Goal: Information Seeking & Learning: Learn about a topic

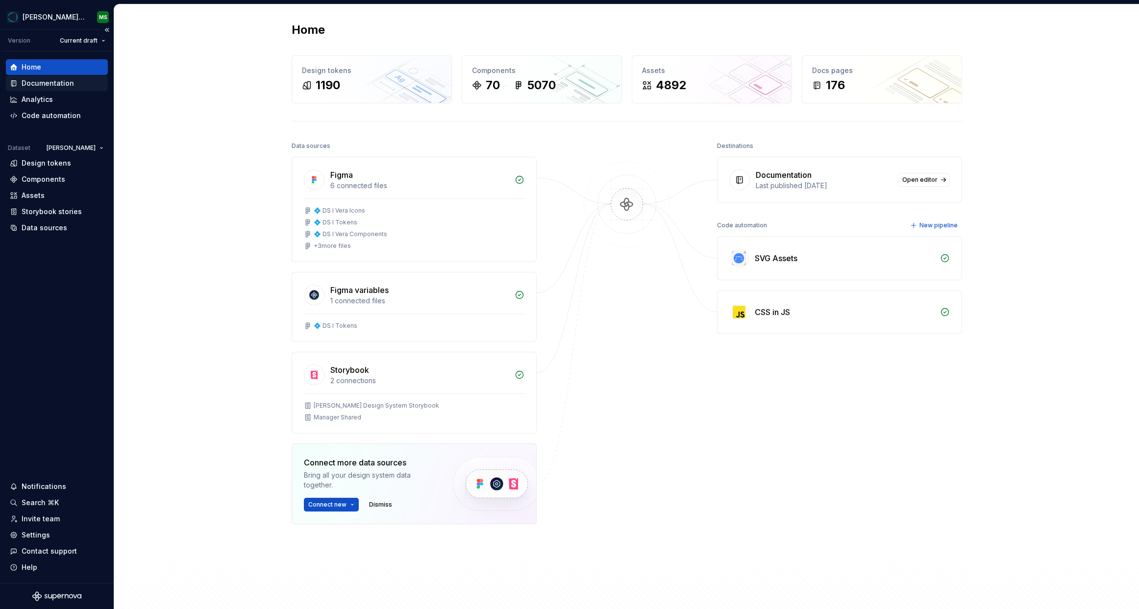
click at [46, 83] on div "Documentation" at bounding box center [48, 83] width 52 height 10
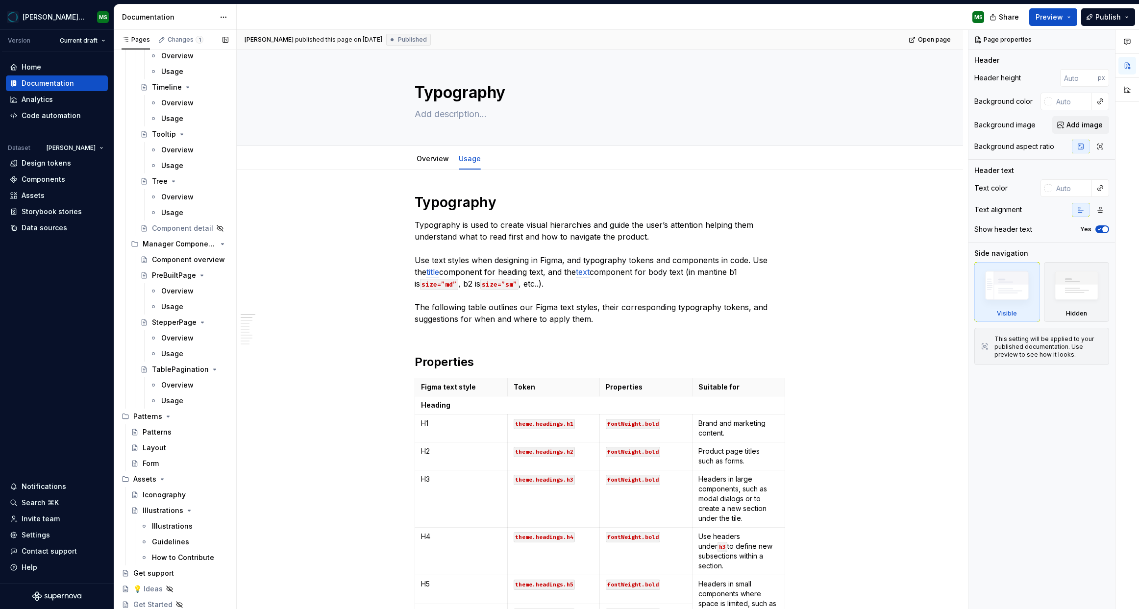
scroll to position [3648, 0]
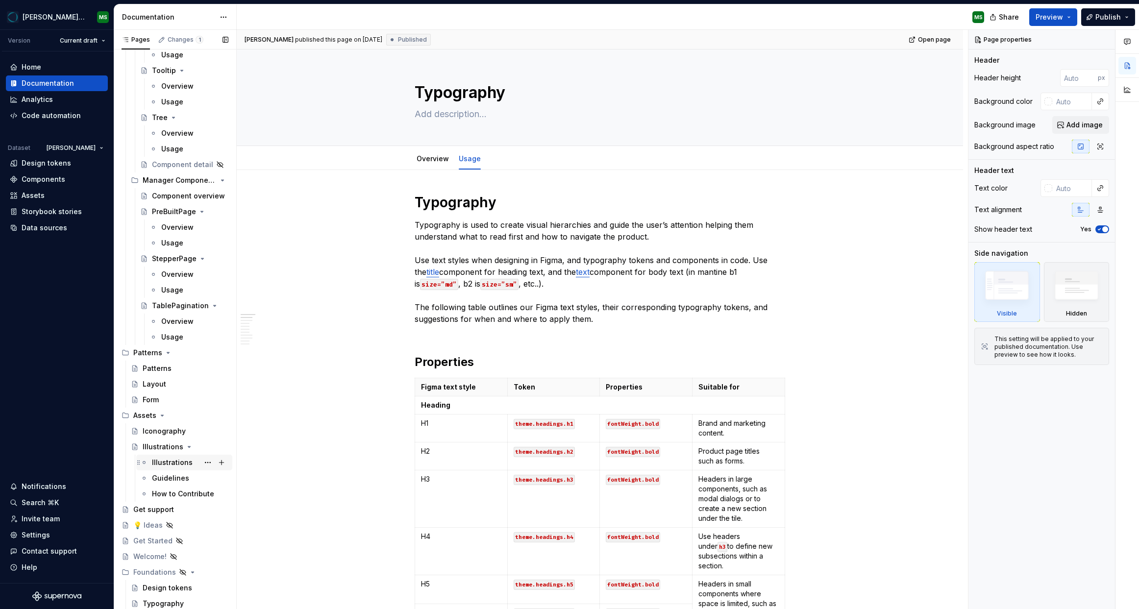
click at [169, 463] on div "Illustrations" at bounding box center [172, 463] width 41 height 10
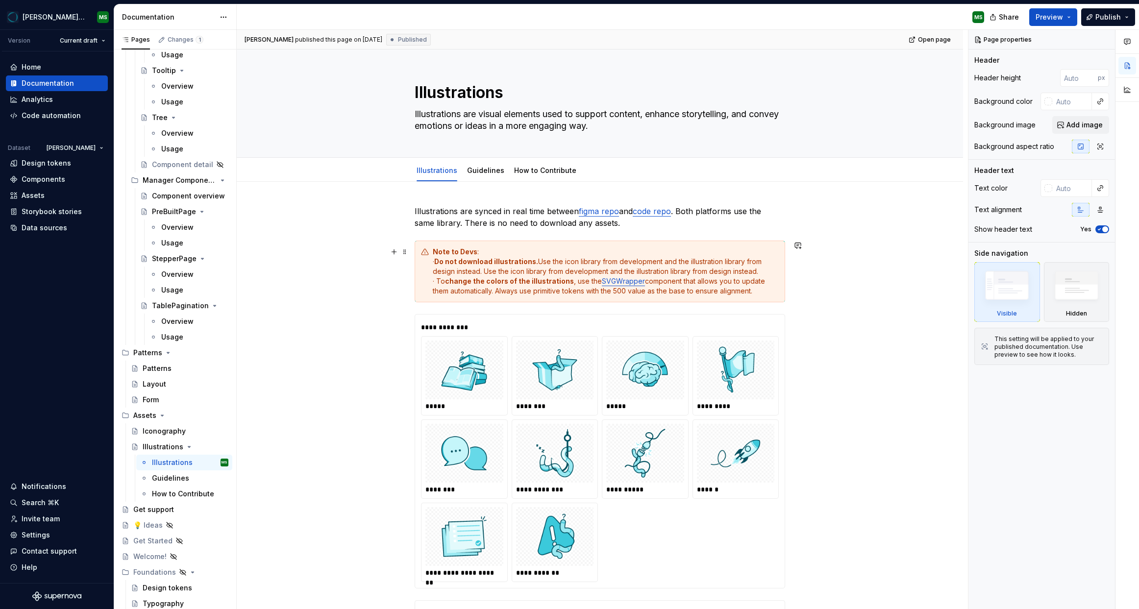
type textarea "*"
click at [681, 281] on div "Note to Devs : · Do not download illustrations. Use the icon library from devel…" at bounding box center [606, 271] width 346 height 49
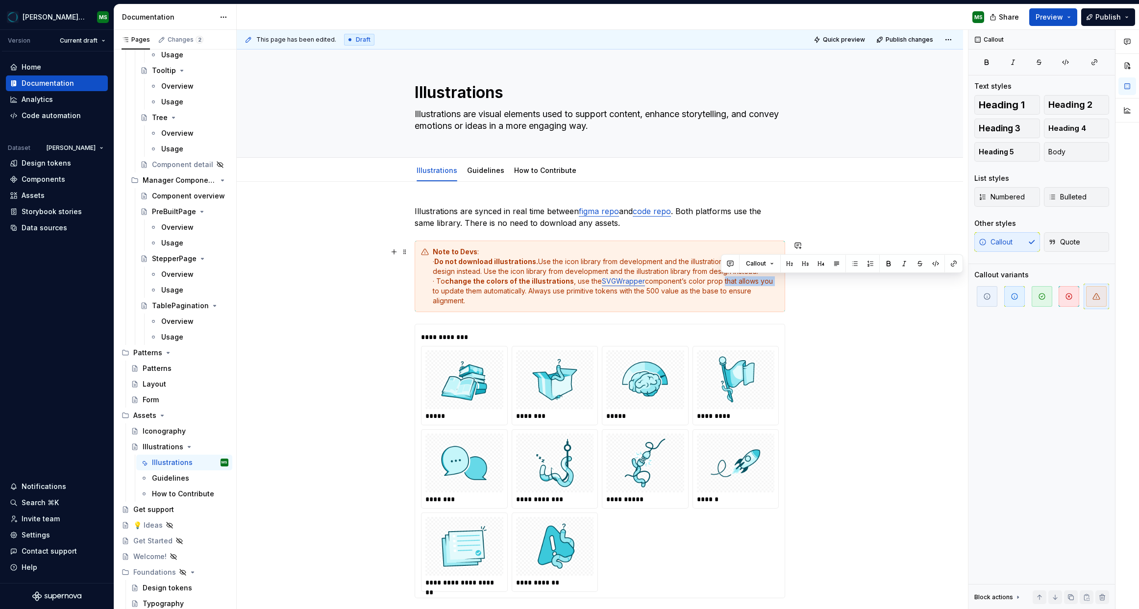
drag, startPoint x: 773, startPoint y: 281, endPoint x: 722, endPoint y: 284, distance: 50.6
click at [722, 284] on div "Note to Devs : · Do not download illustrations. Use the icon library from devel…" at bounding box center [606, 276] width 346 height 59
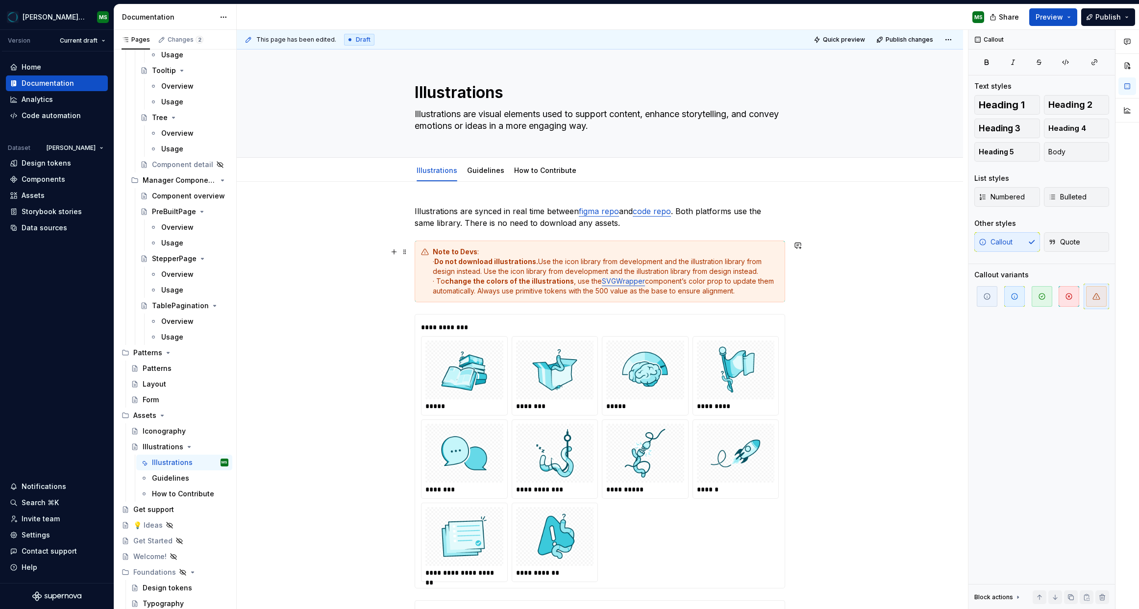
click at [742, 282] on div "Note to Devs : · Do not download illustrations. Use the icon library from devel…" at bounding box center [606, 271] width 346 height 49
click at [457, 293] on div "Note to Devs : · Do not download illustrations. Use the icon library from devel…" at bounding box center [606, 271] width 346 height 49
click at [577, 292] on div "Note to Devs : · Do not download illustrations. Use the icon library from devel…" at bounding box center [606, 271] width 346 height 49
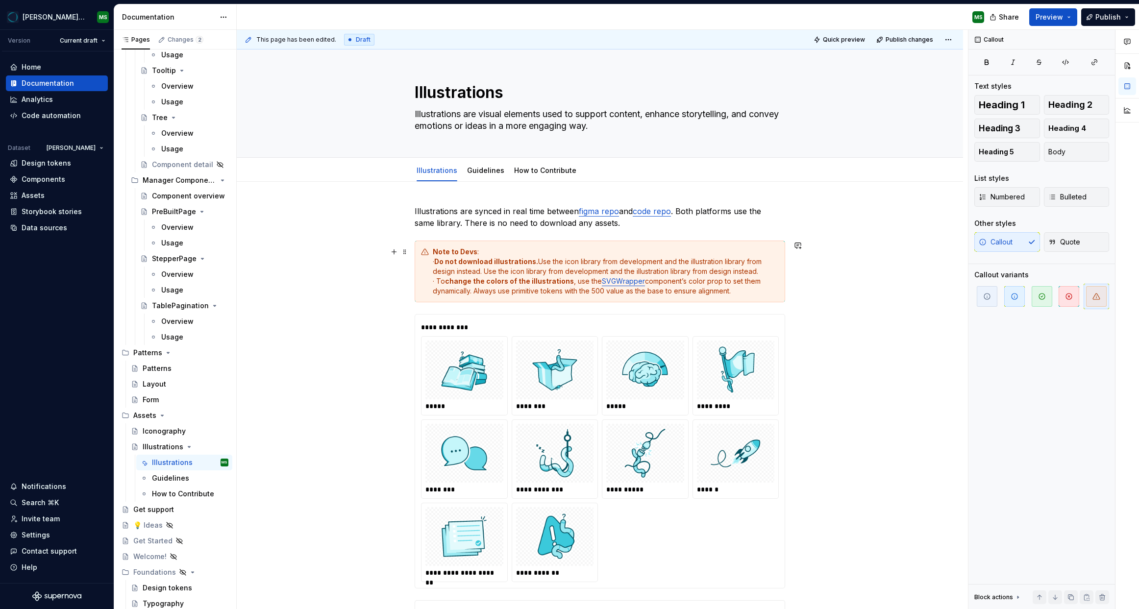
click at [703, 283] on div "Note to Devs : · Do not download illustrations. Use the icon library from devel…" at bounding box center [606, 271] width 346 height 49
click at [700, 283] on div "Note to Devs : · Do not download illustrations. Use the icon library from devel…" at bounding box center [606, 271] width 346 height 49
click at [693, 278] on div "Note to Devs : · Do not download illustrations. Use the icon library from devel…" at bounding box center [606, 271] width 346 height 49
click at [624, 293] on div "Note to Devs : · Do not download illustrations. Use the icon library from devel…" at bounding box center [606, 271] width 346 height 49
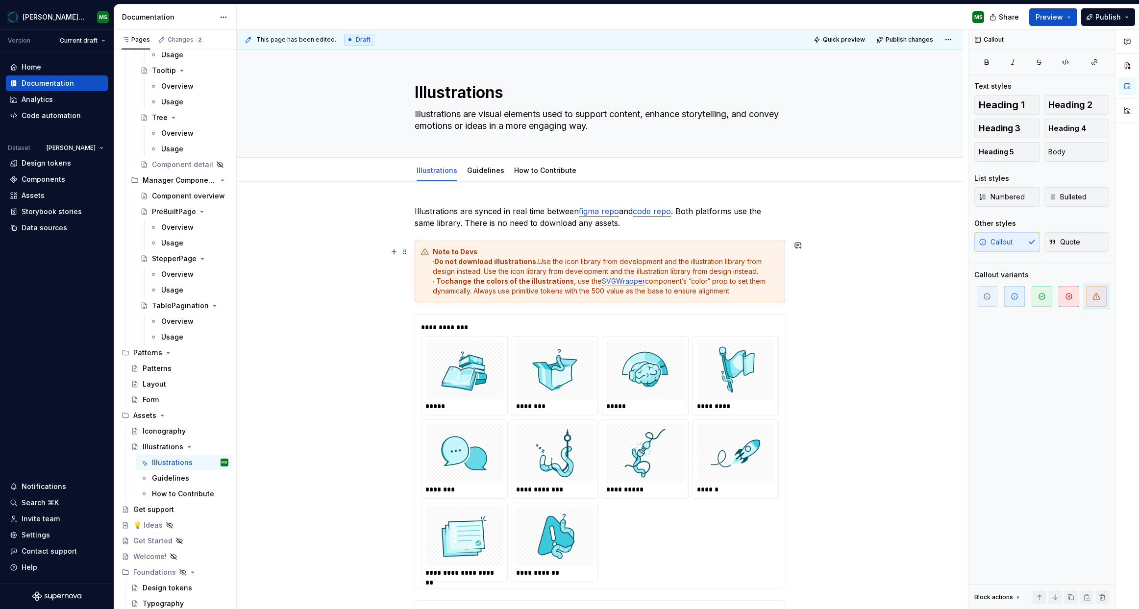
click at [604, 294] on div "Note to Devs : · Do not download illustrations. Use the icon library from devel…" at bounding box center [606, 271] width 346 height 49
click at [646, 293] on div "Note to Devs : · Do not download illustrations. Use the icon library from devel…" at bounding box center [606, 271] width 346 height 49
click at [635, 292] on div "Note to Devs : · Do not download illustrations. Use the icon library from devel…" at bounding box center [606, 271] width 346 height 49
click at [543, 291] on div "Note to Devs : · Do not download illustrations. Use the icon library from devel…" at bounding box center [606, 271] width 346 height 49
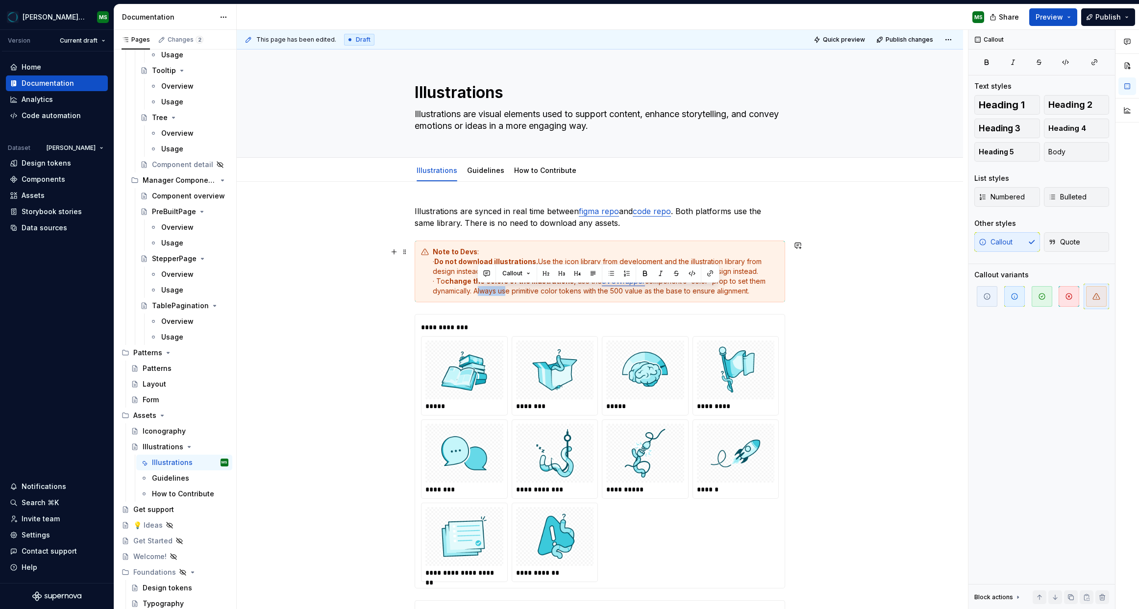
drag, startPoint x: 506, startPoint y: 291, endPoint x: 478, endPoint y: 292, distance: 28.0
click at [478, 292] on div "Note to Devs : · Do not download illustrations. Use the icon library from devel…" at bounding box center [606, 271] width 346 height 49
click at [691, 292] on div "Note to Devs : · Do not download illustrations. Use the icon library from devel…" at bounding box center [606, 271] width 346 height 49
click at [749, 292] on div "Note to Devs : · Do not download illustrations. Use the icon library from devel…" at bounding box center [606, 271] width 346 height 49
click at [717, 291] on div "Note to Devs : · Do not download illustrations. Use the icon library from devel…" at bounding box center [606, 271] width 346 height 49
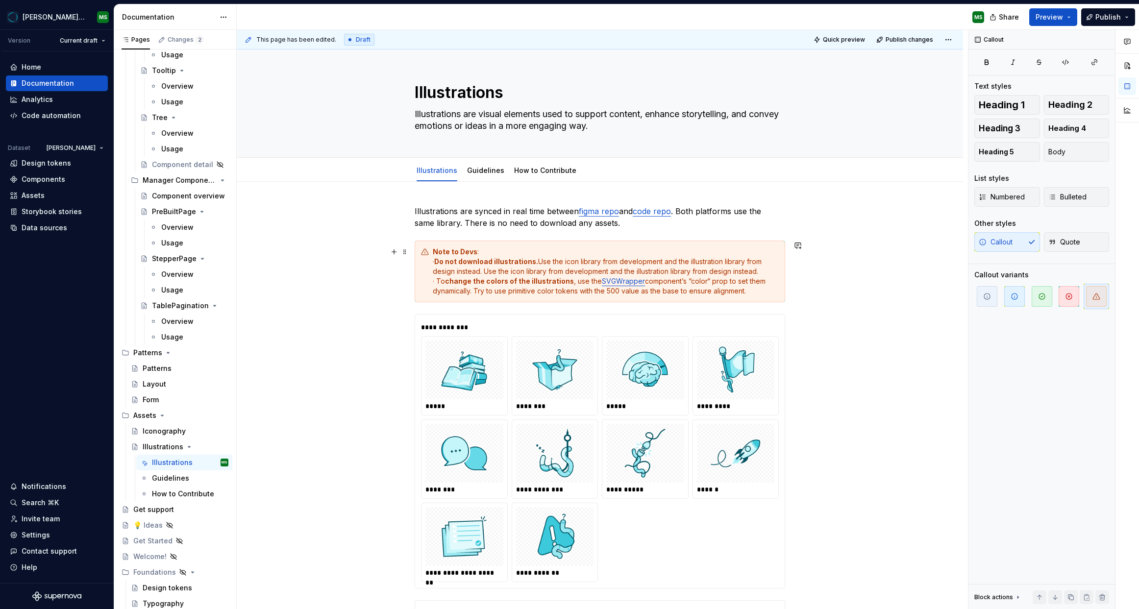
drag, startPoint x: 480, startPoint y: 292, endPoint x: 499, endPoint y: 300, distance: 20.2
click at [480, 292] on div "Note to Devs : · Do not download illustrations. Use the icon library from devel…" at bounding box center [606, 271] width 346 height 49
click at [588, 282] on div "Note to Devs : · Do not download illustrations. Use the icon library from devel…" at bounding box center [606, 271] width 346 height 49
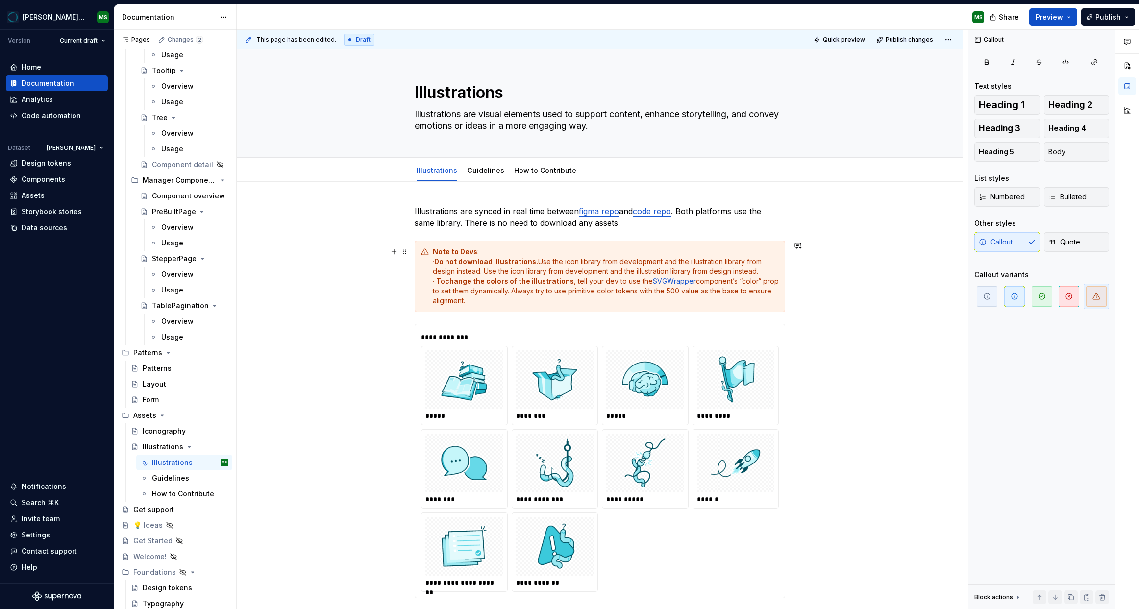
click at [607, 281] on div "Note to Devs : · Do not download illustrations. Use the icon library from devel…" at bounding box center [606, 276] width 346 height 59
click at [1105, 19] on span "Publish" at bounding box center [1108, 17] width 25 height 10
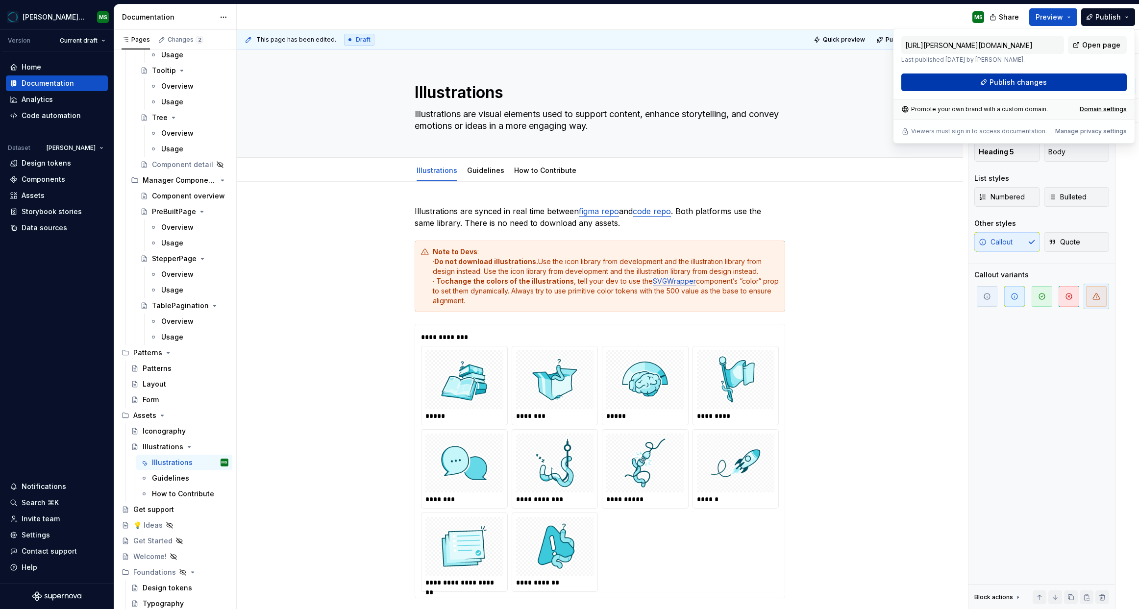
click at [1037, 82] on span "Publish changes" at bounding box center [1018, 82] width 57 height 10
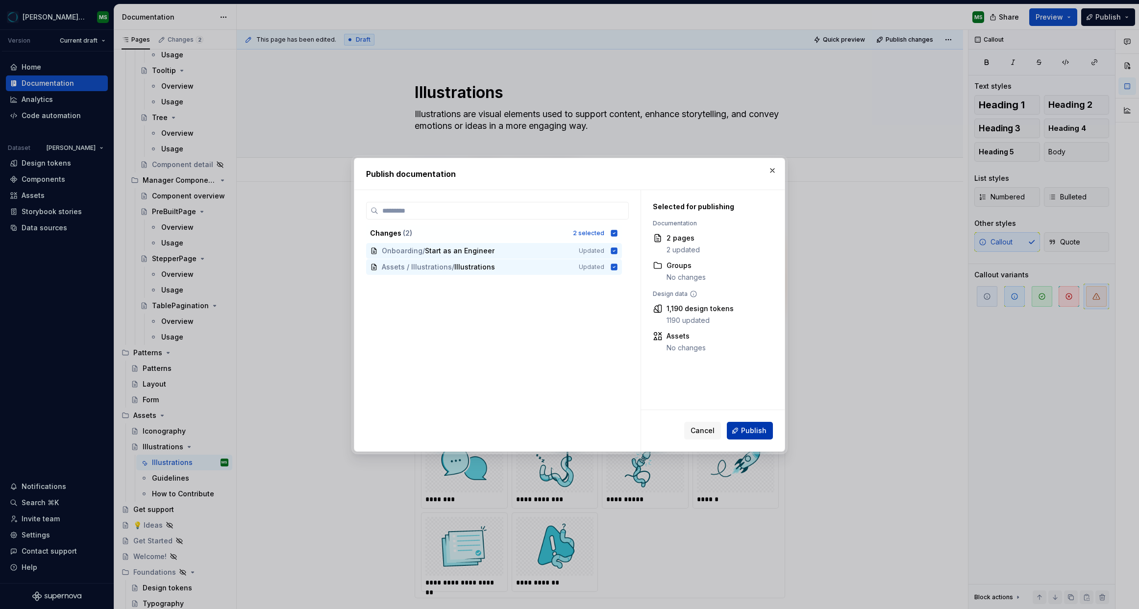
click at [756, 432] on span "Publish" at bounding box center [753, 431] width 25 height 10
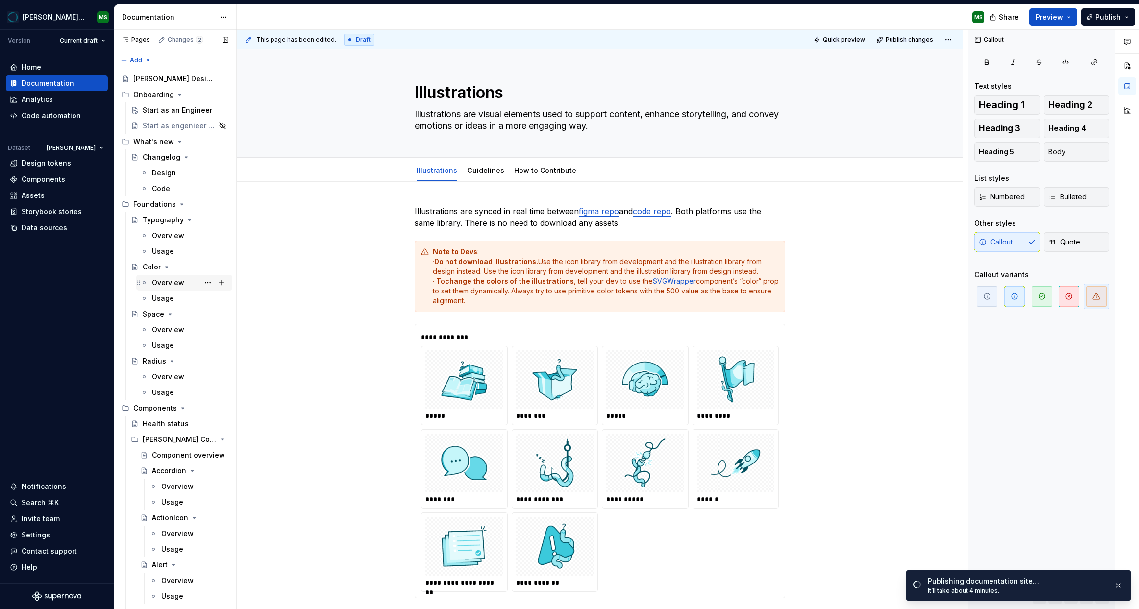
click at [168, 282] on div "Overview" at bounding box center [168, 283] width 32 height 10
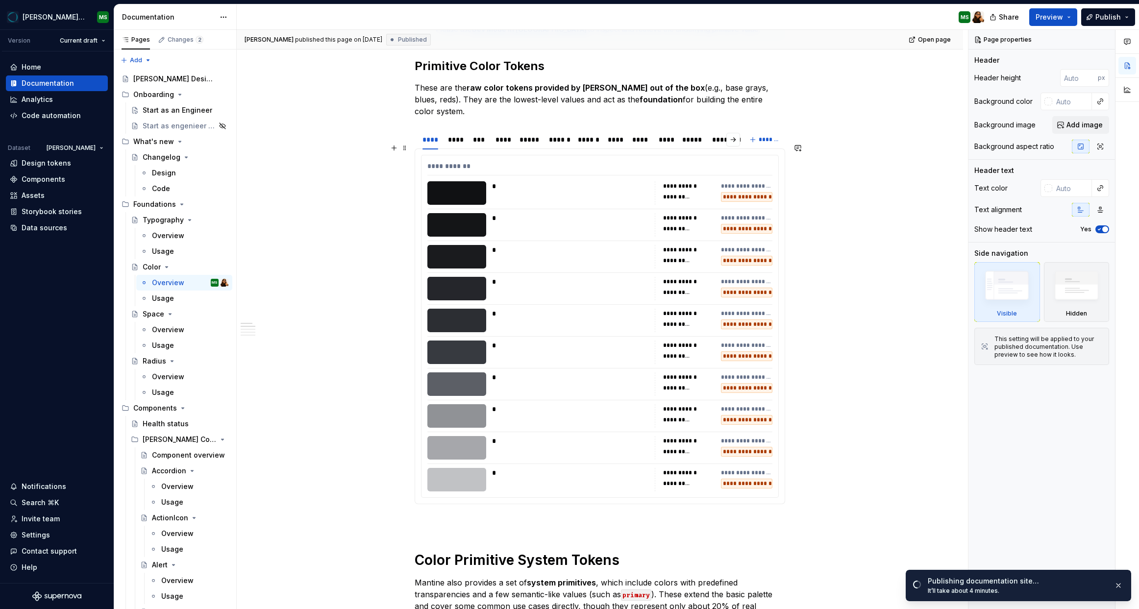
scroll to position [181, 0]
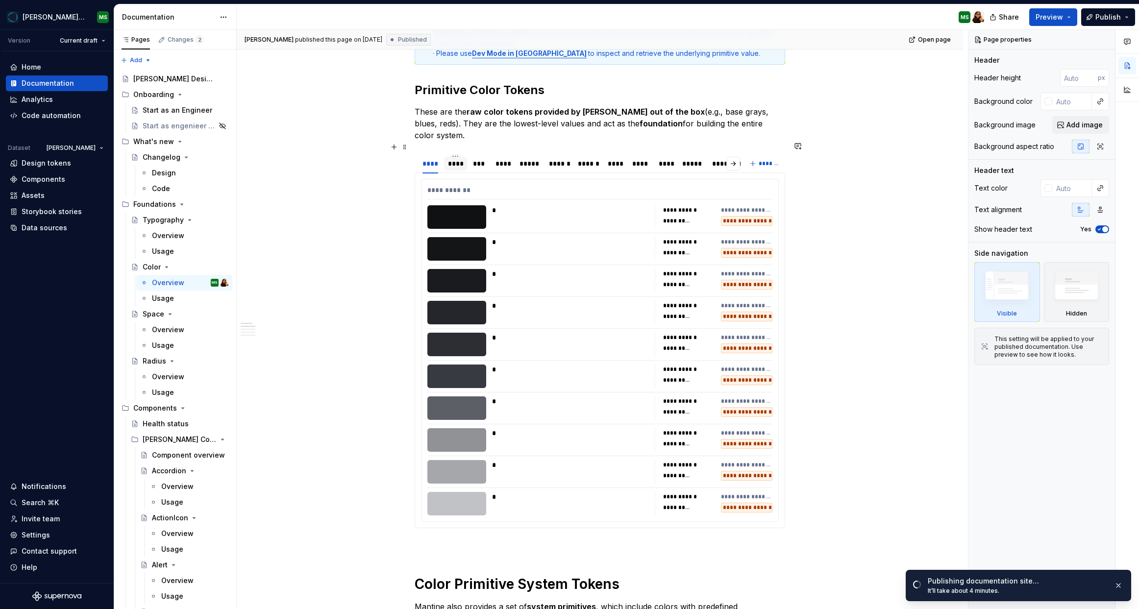
click at [458, 159] on div "****" at bounding box center [456, 164] width 16 height 10
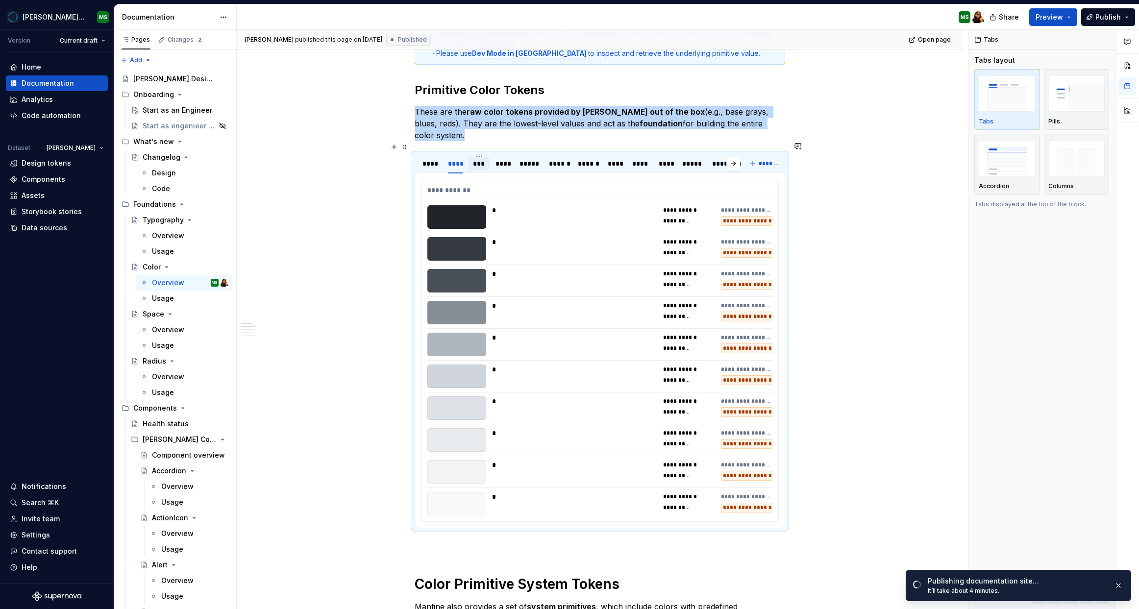
click at [486, 159] on div "***" at bounding box center [479, 164] width 13 height 10
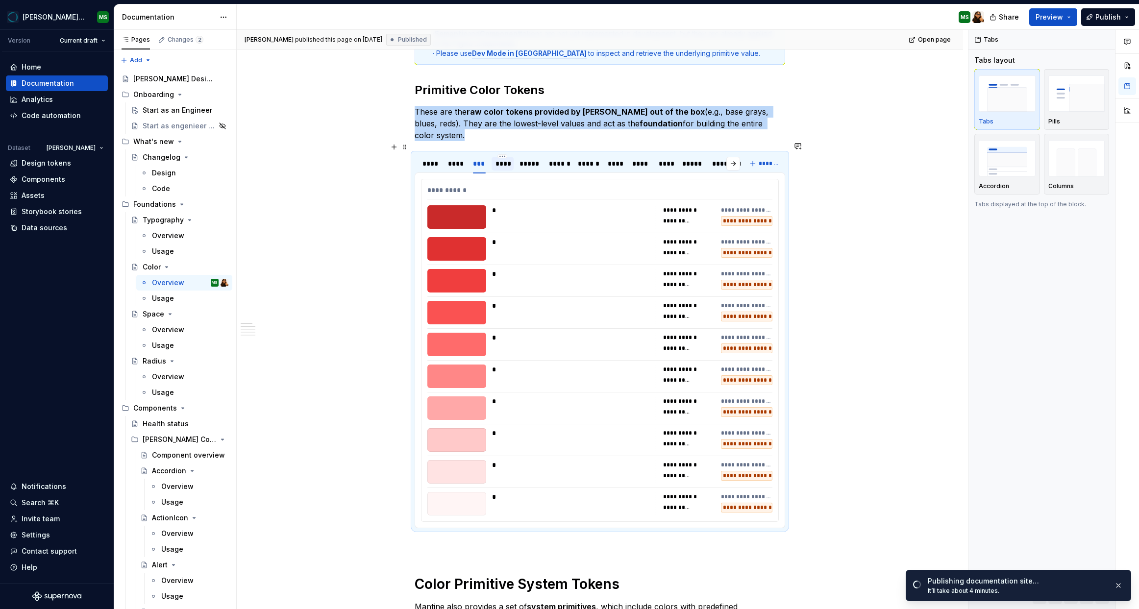
click at [504, 159] on div "****" at bounding box center [503, 164] width 14 height 10
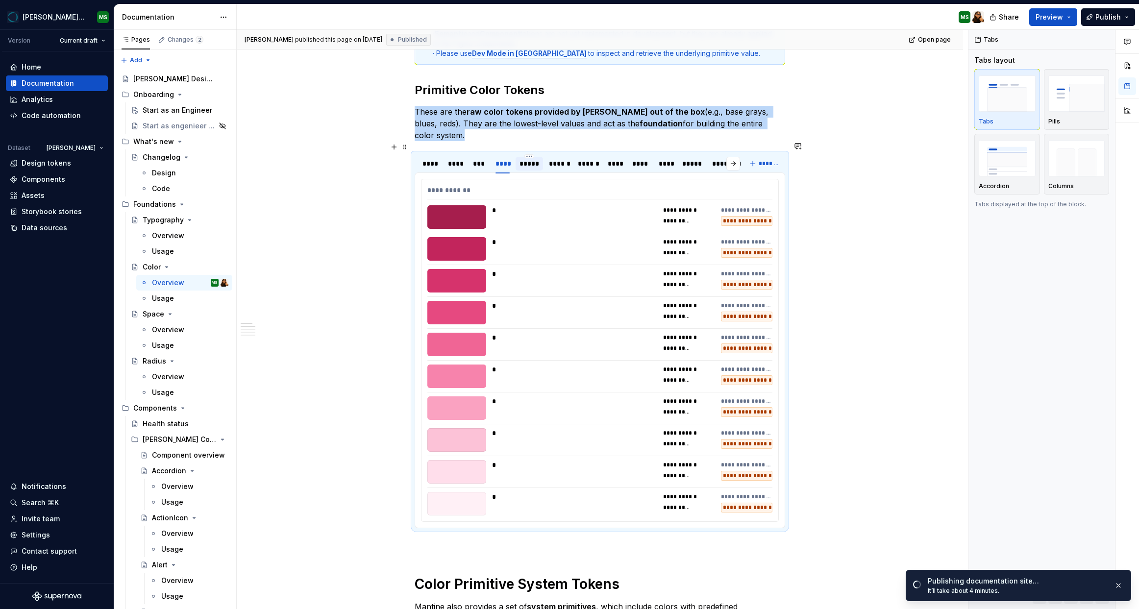
click at [530, 159] on div "*****" at bounding box center [530, 164] width 20 height 10
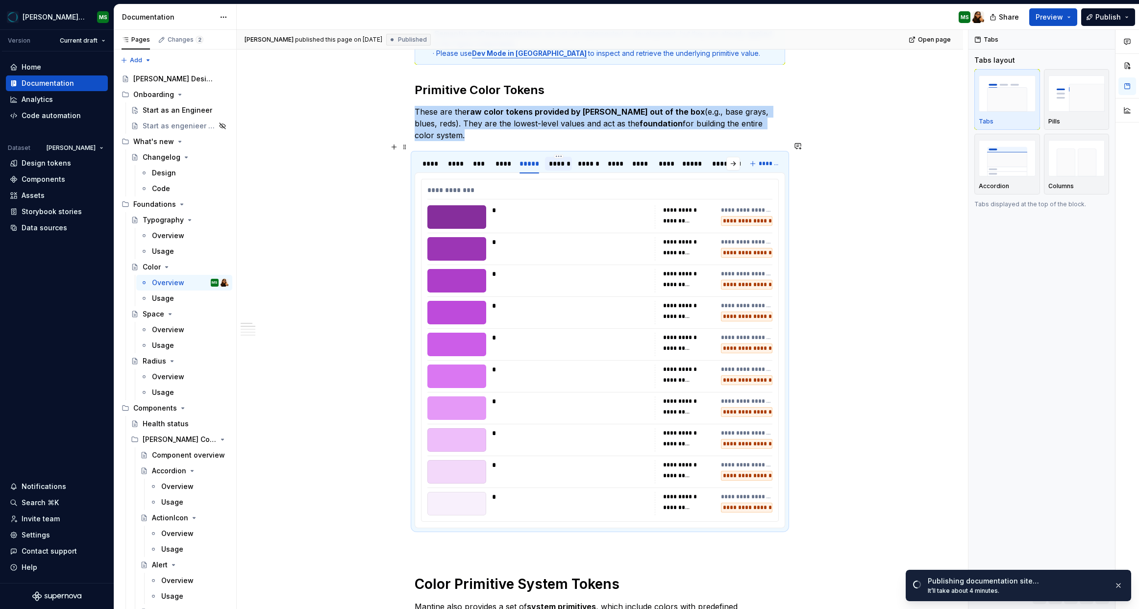
click at [562, 159] on div "******" at bounding box center [558, 164] width 19 height 10
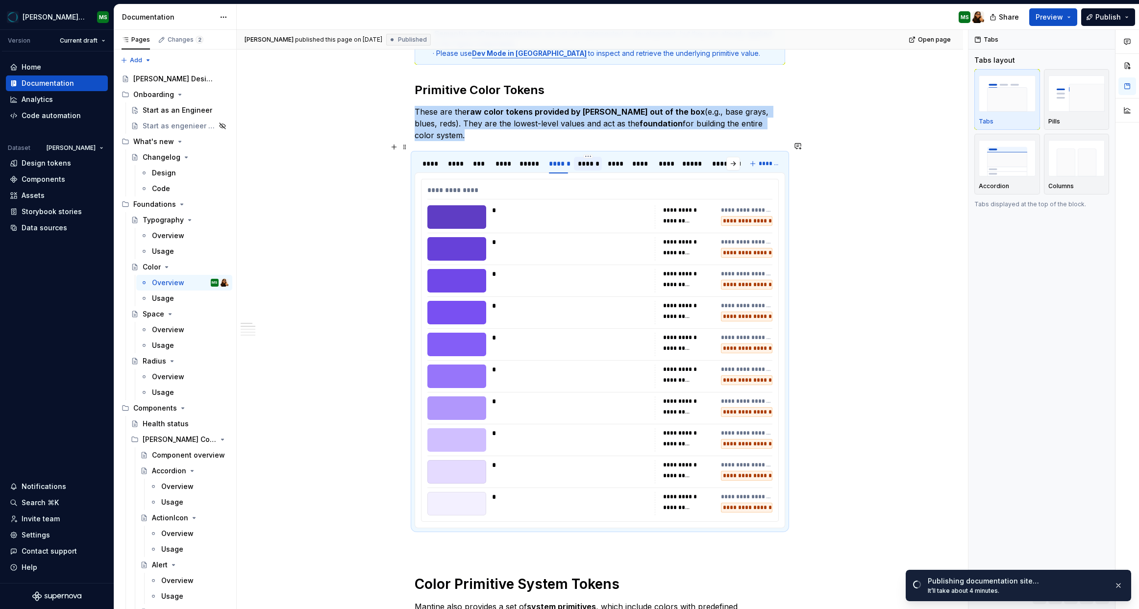
click at [596, 159] on div "******" at bounding box center [588, 164] width 21 height 10
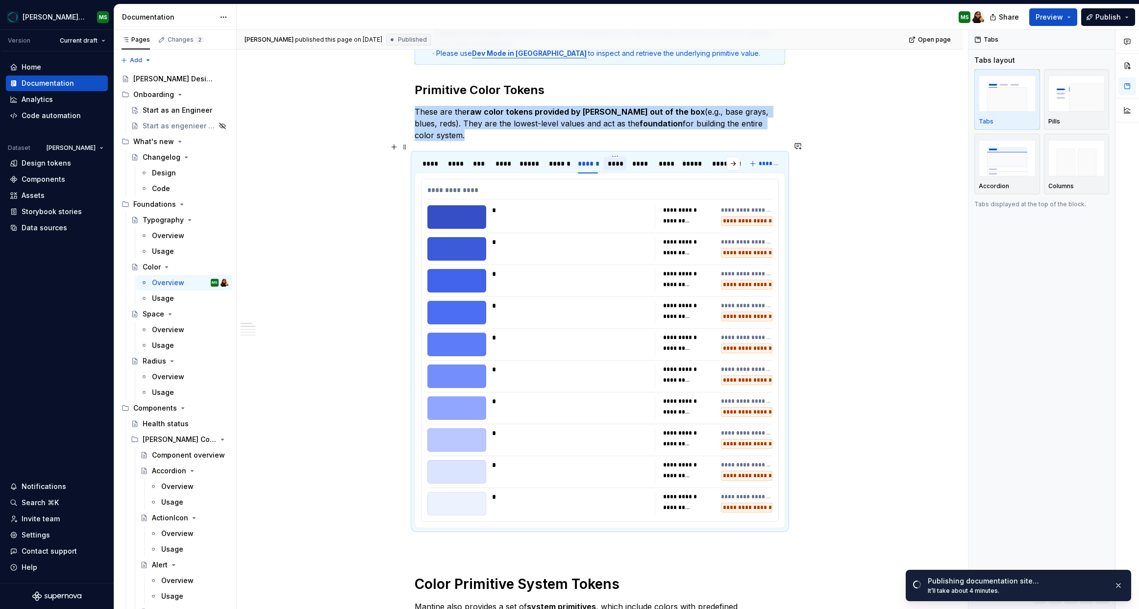
click at [615, 159] on div "****" at bounding box center [615, 164] width 14 height 10
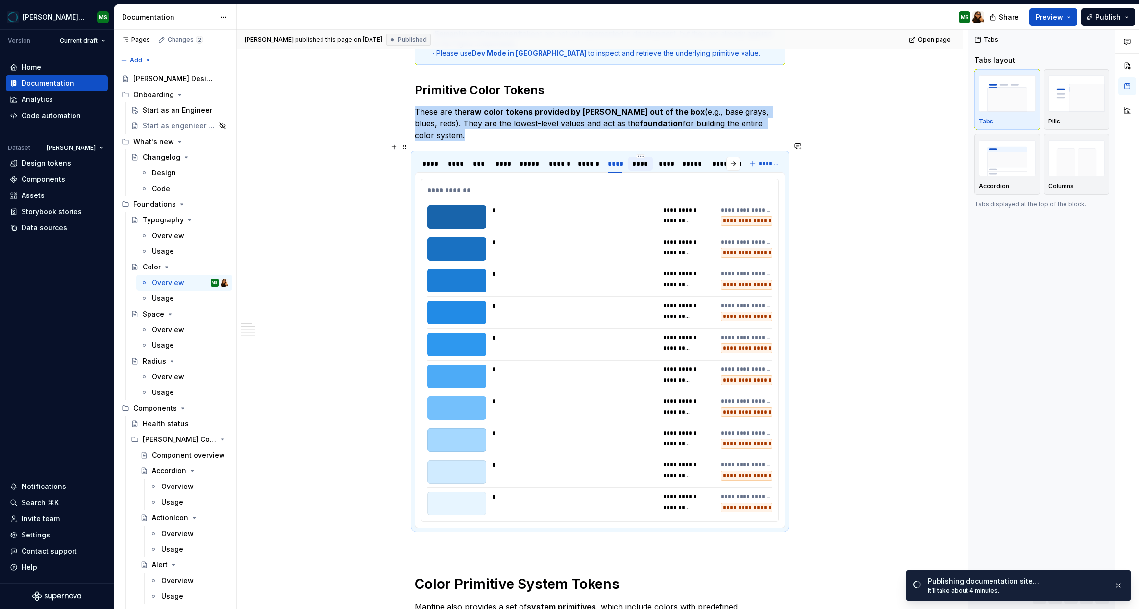
click at [648, 159] on div "****" at bounding box center [640, 164] width 17 height 10
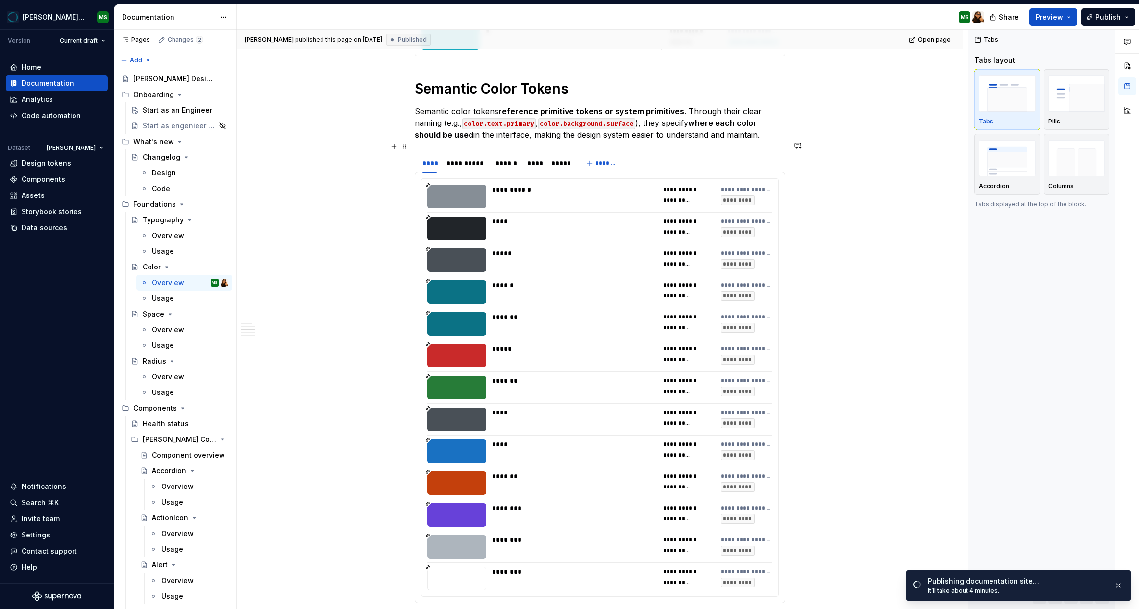
scroll to position [1778, 0]
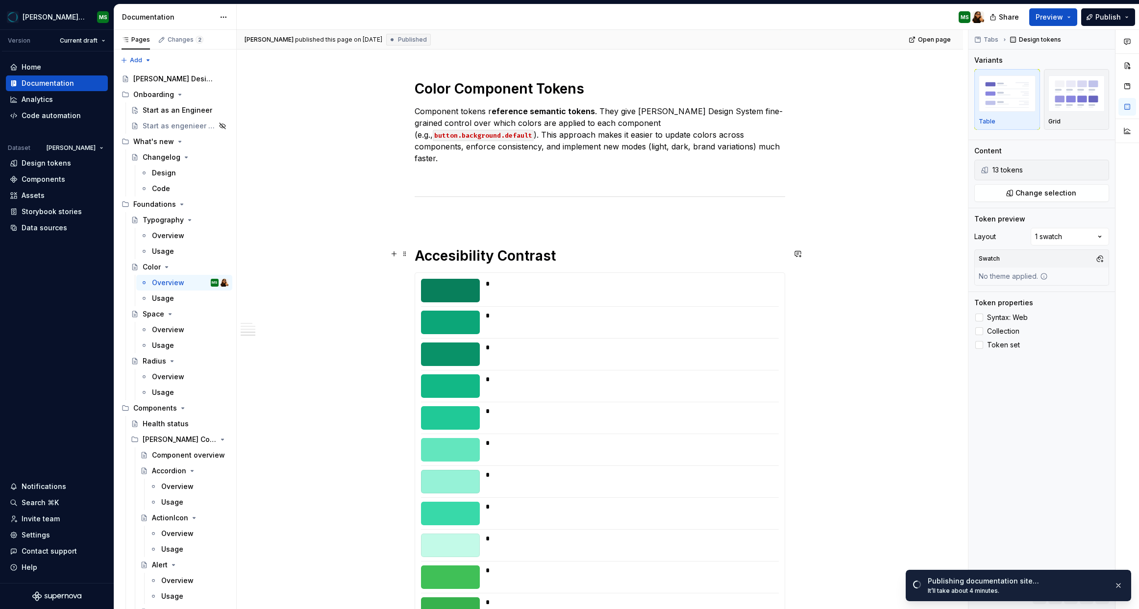
scroll to position [2348, 0]
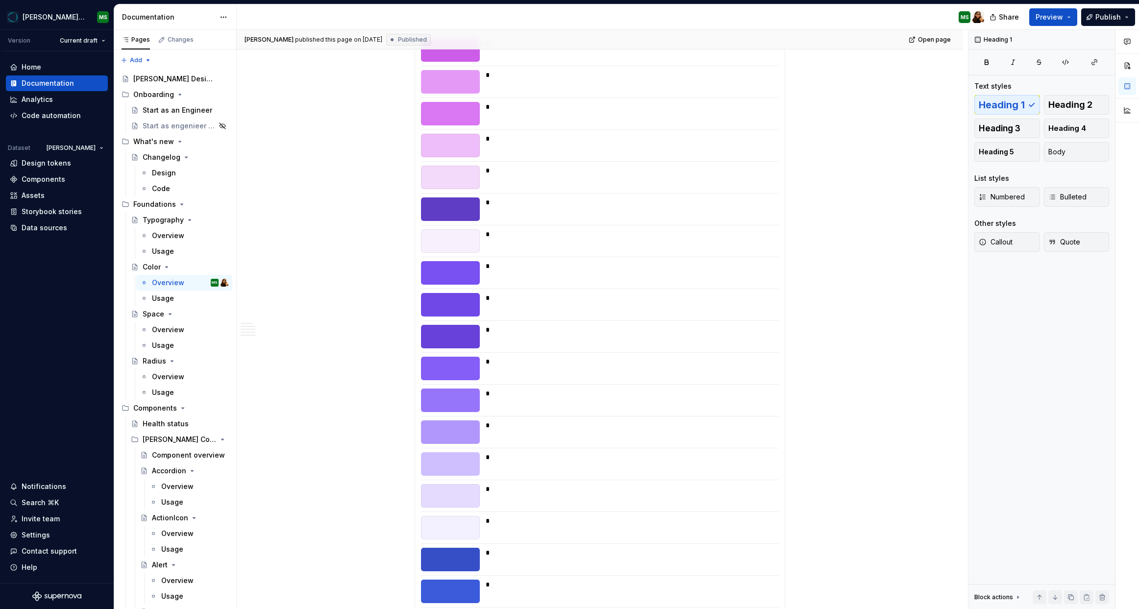
scroll to position [6647, 0]
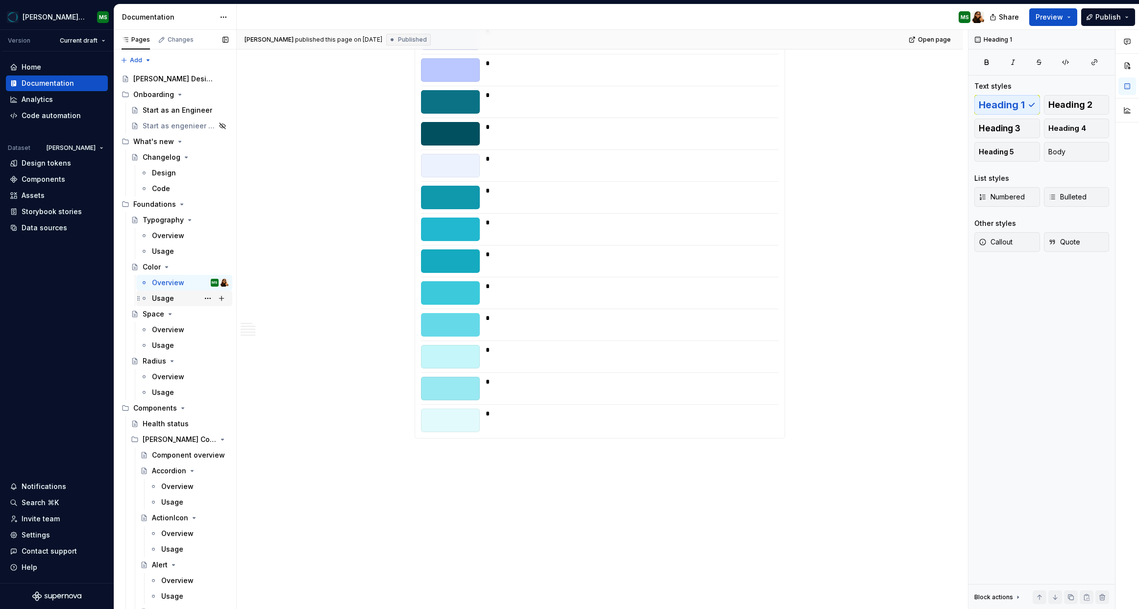
click at [163, 301] on div "Usage" at bounding box center [163, 299] width 22 height 10
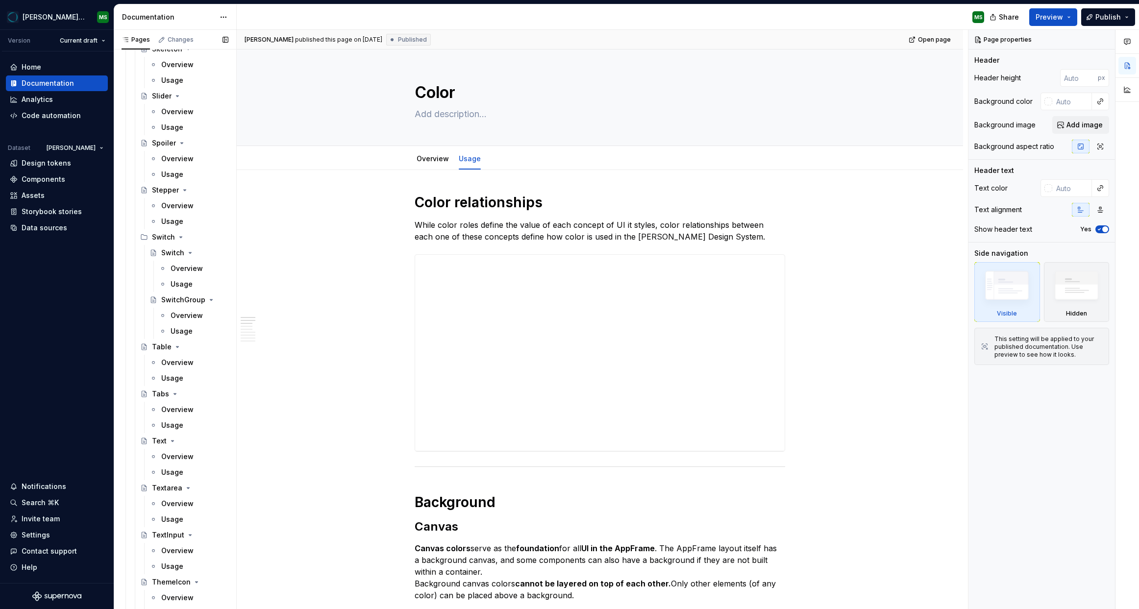
scroll to position [3648, 0]
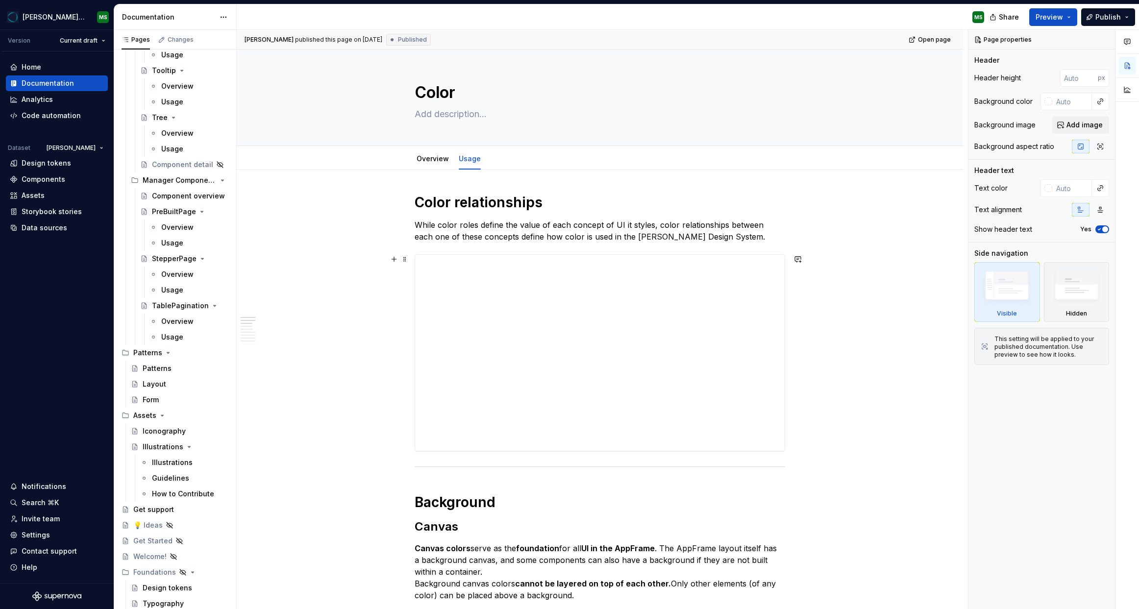
type textarea "*"
